Goal: Task Accomplishment & Management: Use online tool/utility

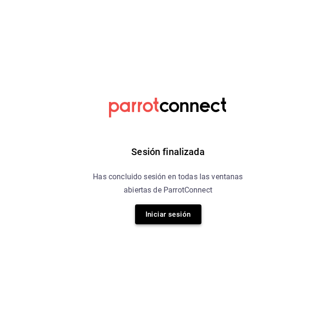
click at [170, 220] on button "Iniciar sesión" at bounding box center [168, 214] width 66 height 20
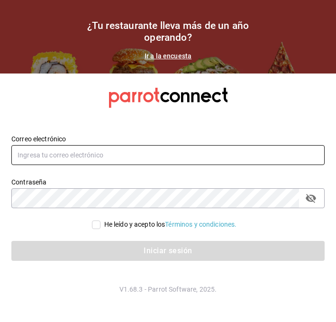
type input "alberto.puig@grupocosteno.com"
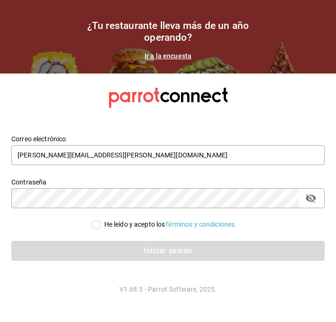
click at [92, 222] on input "He leído y acepto los Términos y condiciones." at bounding box center [96, 225] width 9 height 9
checkbox input "true"
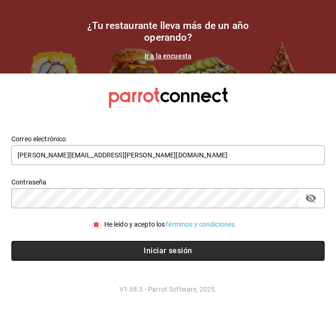
click at [88, 247] on button "Iniciar sesión" at bounding box center [168, 251] width 314 height 20
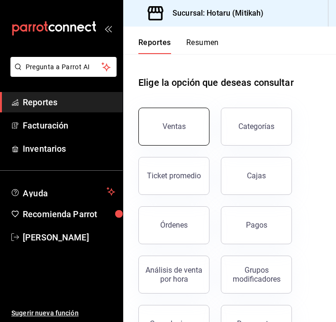
click at [167, 128] on div "Ventas" at bounding box center [174, 126] width 23 height 9
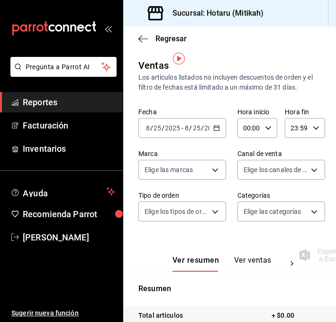
scroll to position [31, 0]
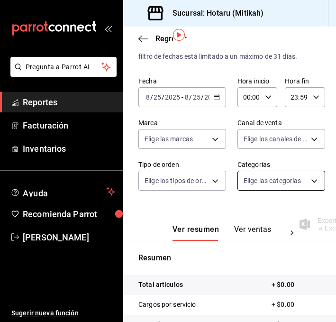
click at [268, 190] on body "Pregunta a Parrot AI Reportes Facturación Inventarios Ayuda Recomienda Parrot […" at bounding box center [168, 161] width 336 height 322
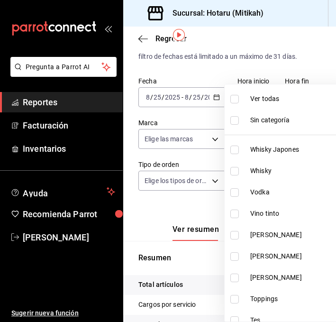
click at [237, 151] on input "checkbox" at bounding box center [235, 150] width 9 height 9
checkbox input "true"
type input "e268faa6-5537-49d9-8e69-67de3d9582db"
click at [235, 172] on input "checkbox" at bounding box center [235, 171] width 9 height 9
checkbox input "true"
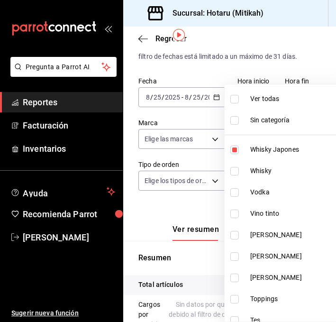
type input "e268faa6-5537-49d9-8e69-67de3d9582db,d994c3d7-8aca-45aa-b25a-b682bae8cd68"
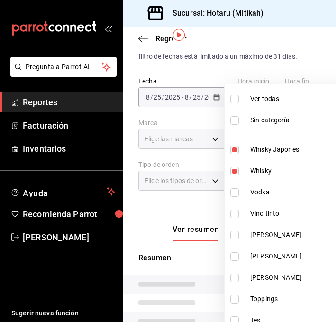
click at [235, 188] on input "checkbox" at bounding box center [235, 192] width 9 height 9
checkbox input "true"
type input "e268faa6-5537-49d9-8e69-67de3d9582db,d994c3d7-8aca-45aa-b25a-b682bae8cd68,ae375…"
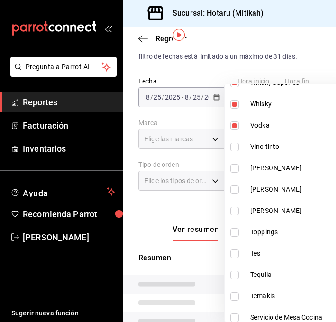
scroll to position [71, 0]
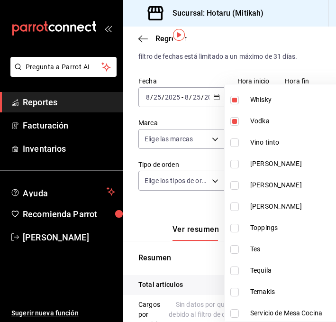
click at [235, 142] on input "checkbox" at bounding box center [235, 143] width 9 height 9
checkbox input "true"
type input "e268faa6-5537-49d9-8e69-67de3d9582db,d994c3d7-8aca-45aa-b25a-b682bae8cd68,ae375…"
click at [235, 165] on input "checkbox" at bounding box center [235, 164] width 9 height 9
checkbox input "true"
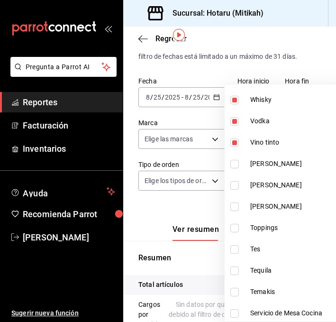
type input "e268faa6-5537-49d9-8e69-67de3d9582db,d994c3d7-8aca-45aa-b25a-b682bae8cd68,ae375…"
click at [235, 185] on input "checkbox" at bounding box center [235, 185] width 9 height 9
checkbox input "true"
type input "e268faa6-5537-49d9-8e69-67de3d9582db,d994c3d7-8aca-45aa-b25a-b682bae8cd68,ae375…"
click at [234, 204] on input "checkbox" at bounding box center [235, 207] width 9 height 9
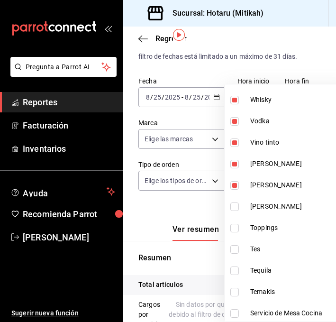
checkbox input "true"
type input "e268faa6-5537-49d9-8e69-67de3d9582db,d994c3d7-8aca-45aa-b25a-b682bae8cd68,ae375…"
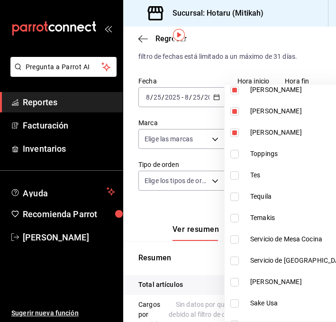
scroll to position [151, 0]
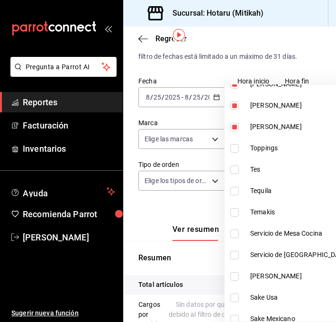
click at [239, 172] on label at bounding box center [237, 170] width 12 height 9
click at [239, 172] on input "checkbox" at bounding box center [235, 170] width 9 height 9
checkbox input "false"
type input "e268faa6-5537-49d9-8e69-67de3d9582db,d994c3d7-8aca-45aa-b25a-b682bae8cd68,ae375…"
click at [234, 191] on input "checkbox" at bounding box center [235, 191] width 9 height 9
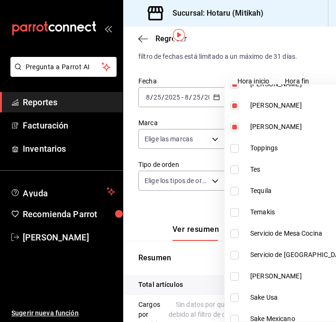
checkbox input "true"
click at [234, 163] on li "Tes" at bounding box center [289, 169] width 128 height 21
type input "e268faa6-5537-49d9-8e69-67de3d9582db,d994c3d7-8aca-45aa-b25a-b682bae8cd68,ae375…"
checkbox input "true"
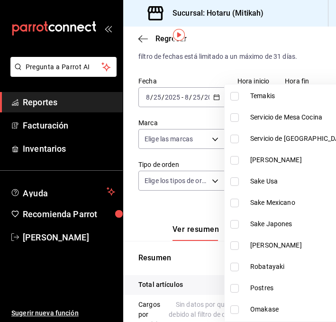
scroll to position [269, 0]
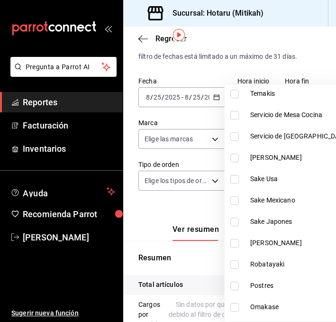
click at [232, 178] on input "checkbox" at bounding box center [235, 179] width 9 height 9
checkbox input "true"
click at [233, 193] on li "Sake Mexicano" at bounding box center [289, 200] width 128 height 21
type input "e268faa6-5537-49d9-8e69-67de3d9582db,d994c3d7-8aca-45aa-b25a-b682bae8cd68,ae375…"
checkbox input "true"
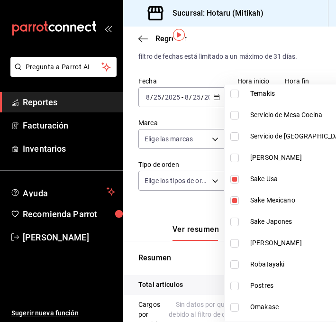
click at [234, 223] on input "checkbox" at bounding box center [235, 222] width 9 height 9
checkbox input "true"
type input "e268faa6-5537-49d9-8e69-67de3d9582db,d994c3d7-8aca-45aa-b25a-b682bae8cd68,ae375…"
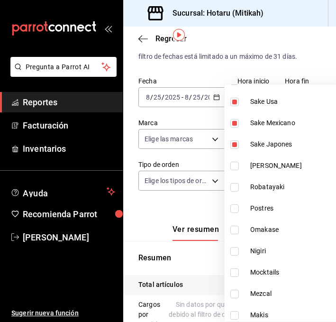
scroll to position [352, 0]
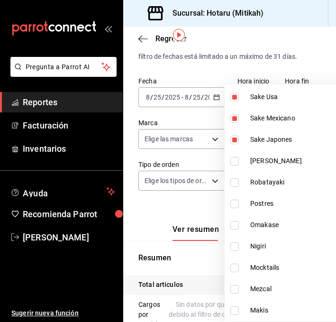
click at [238, 161] on input "checkbox" at bounding box center [235, 161] width 9 height 9
checkbox input "true"
type input "e268faa6-5537-49d9-8e69-67de3d9582db,d994c3d7-8aca-45aa-b25a-b682bae8cd68,ae375…"
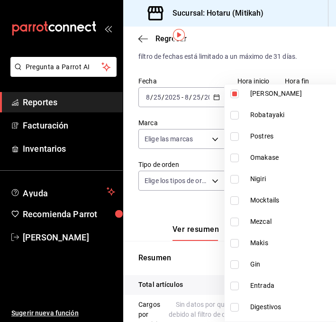
scroll to position [420, 0]
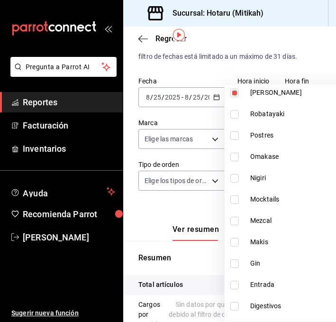
click at [232, 199] on input "checkbox" at bounding box center [235, 199] width 9 height 9
checkbox input "true"
type input "e268faa6-5537-49d9-8e69-67de3d9582db,d994c3d7-8aca-45aa-b25a-b682bae8cd68,ae375…"
click at [233, 223] on input "checkbox" at bounding box center [235, 221] width 9 height 9
checkbox input "true"
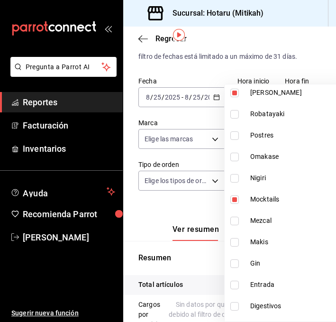
type input "e268faa6-5537-49d9-8e69-67de3d9582db,d994c3d7-8aca-45aa-b25a-b682bae8cd68,ae375…"
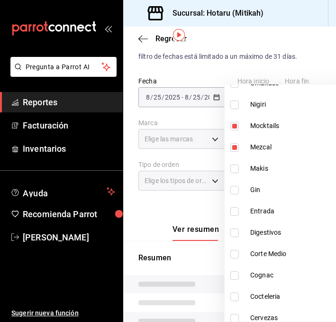
scroll to position [508, 0]
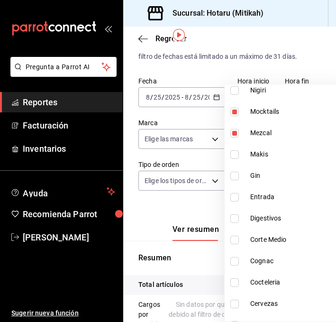
click at [236, 176] on input "checkbox" at bounding box center [235, 176] width 9 height 9
checkbox input "true"
type input "e268faa6-5537-49d9-8e69-67de3d9582db,d994c3d7-8aca-45aa-b25a-b682bae8cd68,ae375…"
click at [237, 220] on input "checkbox" at bounding box center [235, 218] width 9 height 9
checkbox input "true"
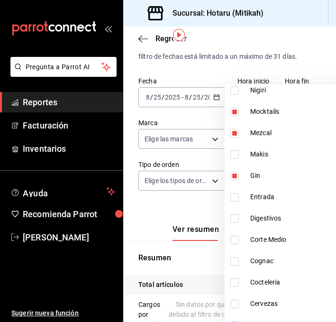
type input "e268faa6-5537-49d9-8e69-67de3d9582db,d994c3d7-8aca-45aa-b25a-b682bae8cd68,ae375…"
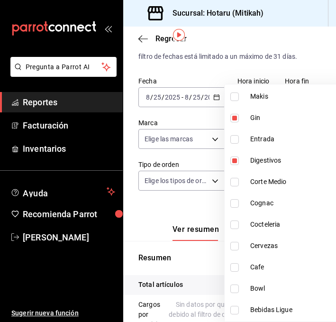
scroll to position [583, 0]
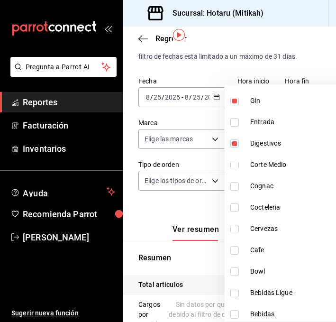
click at [233, 183] on input "checkbox" at bounding box center [235, 186] width 9 height 9
checkbox input "true"
type input "e268faa6-5537-49d9-8e69-67de3d9582db,d994c3d7-8aca-45aa-b25a-b682bae8cd68,ae375…"
click at [234, 204] on input "checkbox" at bounding box center [235, 208] width 9 height 9
checkbox input "true"
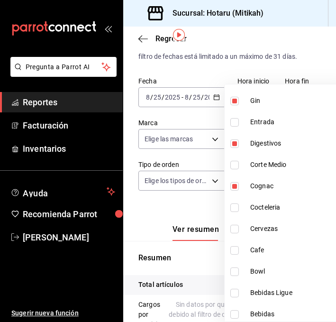
type input "e268faa6-5537-49d9-8e69-67de3d9582db,d994c3d7-8aca-45aa-b25a-b682bae8cd68,ae375…"
click at [234, 230] on input "checkbox" at bounding box center [235, 229] width 9 height 9
checkbox input "true"
type input "e268faa6-5537-49d9-8e69-67de3d9582db,d994c3d7-8aca-45aa-b25a-b682bae8cd68,ae375…"
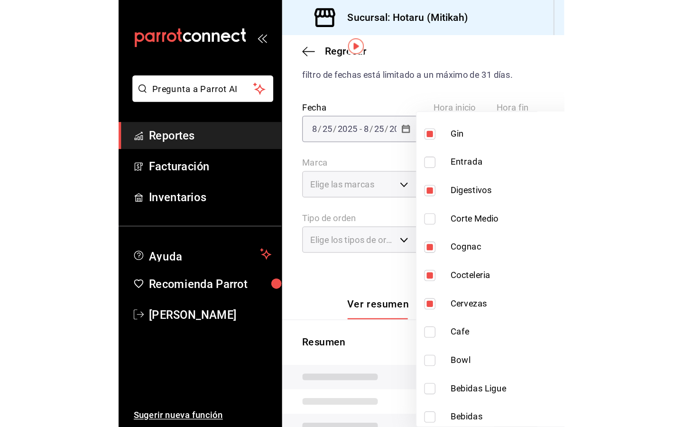
scroll to position [586, 0]
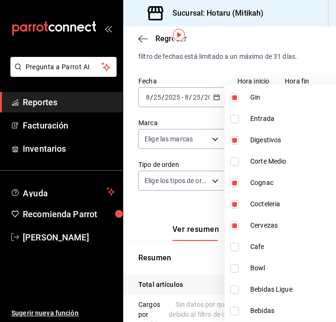
click at [235, 246] on input "checkbox" at bounding box center [235, 247] width 9 height 9
checkbox input "true"
type input "e268faa6-5537-49d9-8e69-67de3d9582db,d994c3d7-8aca-45aa-b25a-b682bae8cd68,ae375…"
click at [234, 289] on input "checkbox" at bounding box center [235, 290] width 9 height 9
checkbox input "true"
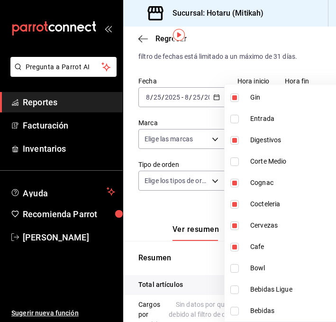
type input "e268faa6-5537-49d9-8e69-67de3d9582db,d994c3d7-8aca-45aa-b25a-b682bae8cd68,ae375…"
click at [234, 314] on input "checkbox" at bounding box center [235, 311] width 9 height 9
checkbox input "true"
type input "e268faa6-5537-49d9-8e69-67de3d9582db,d994c3d7-8aca-45aa-b25a-b682bae8cd68,ae375…"
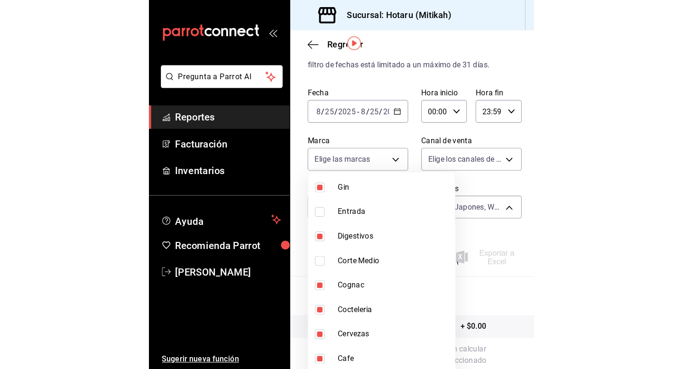
scroll to position [28, 0]
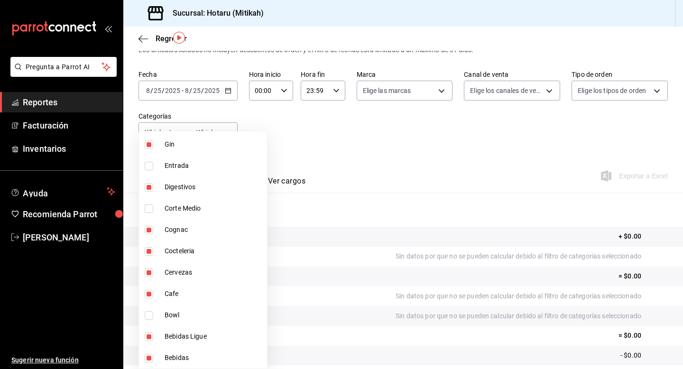
click at [336, 161] on div at bounding box center [341, 184] width 683 height 369
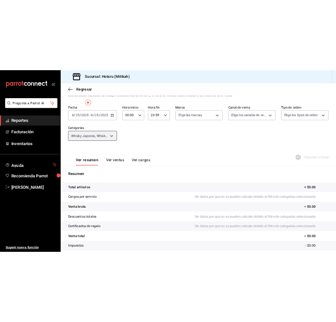
scroll to position [0, 0]
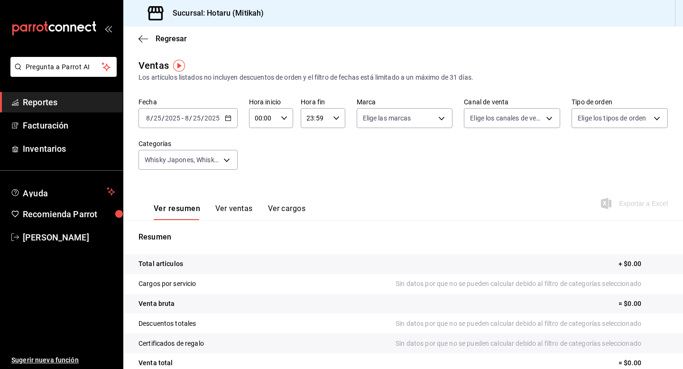
click at [229, 118] on icon "button" at bounding box center [228, 118] width 7 height 7
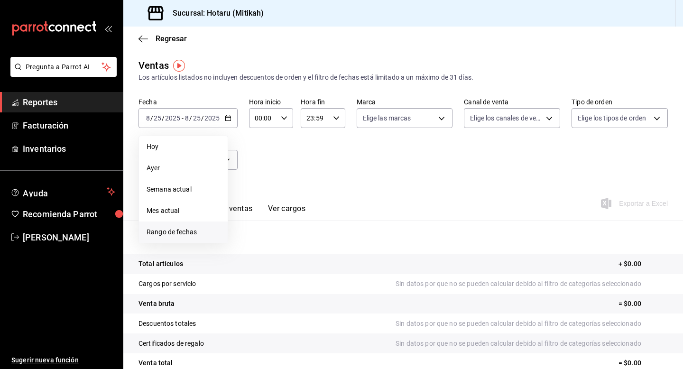
click at [179, 229] on span "Rango de fechas" at bounding box center [184, 232] width 74 height 10
click at [251, 243] on button "18" at bounding box center [248, 243] width 17 height 17
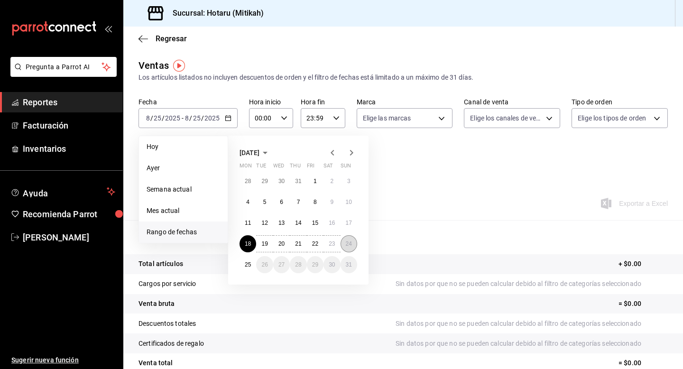
click at [336, 245] on abbr "24" at bounding box center [349, 244] width 6 height 7
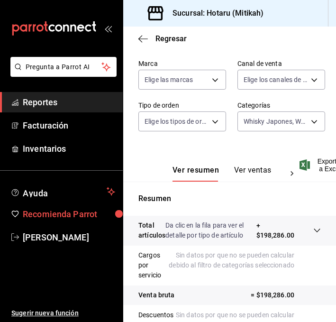
scroll to position [254, 0]
